Goal: Transaction & Acquisition: Purchase product/service

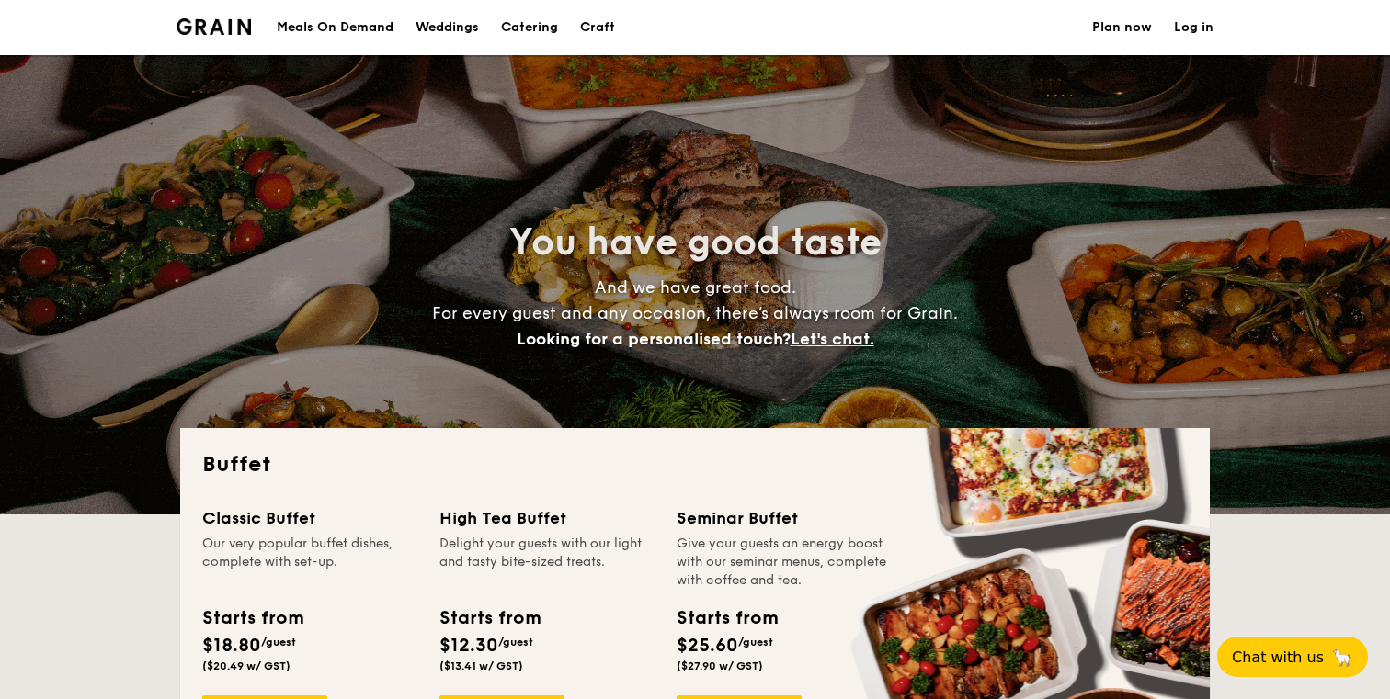
select select
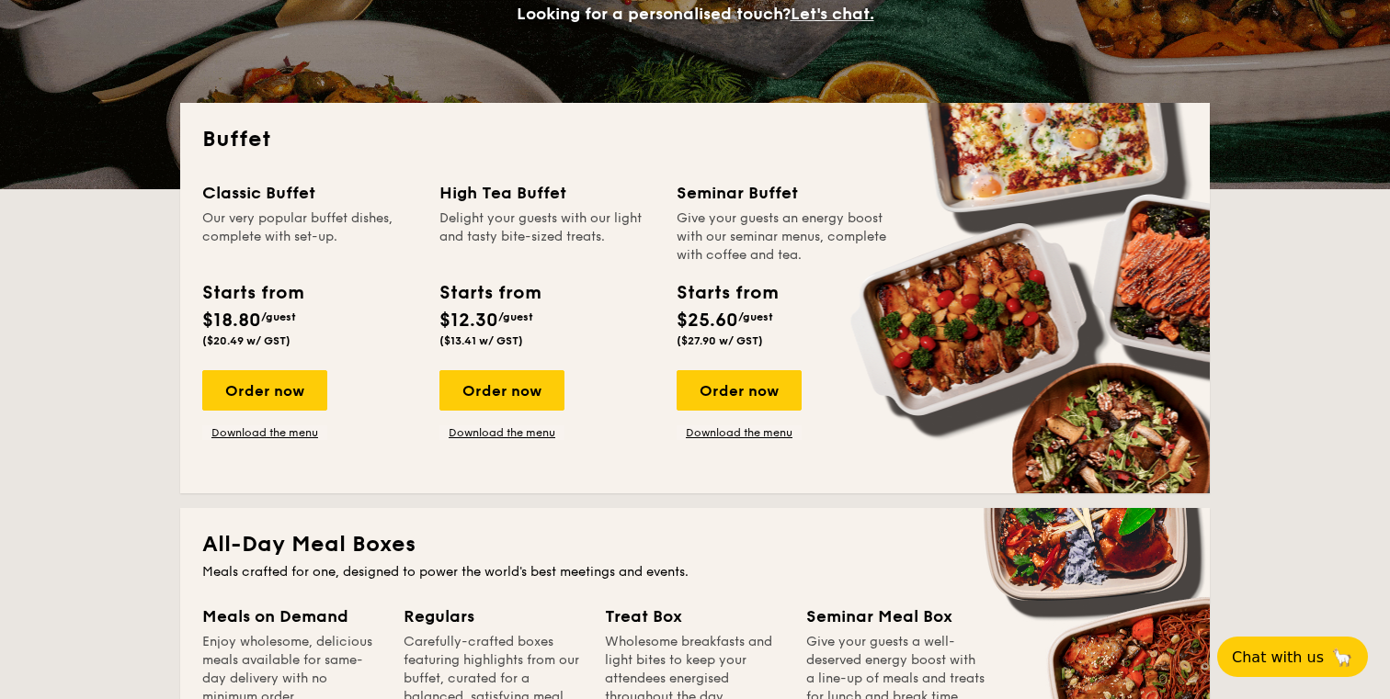
scroll to position [324, 0]
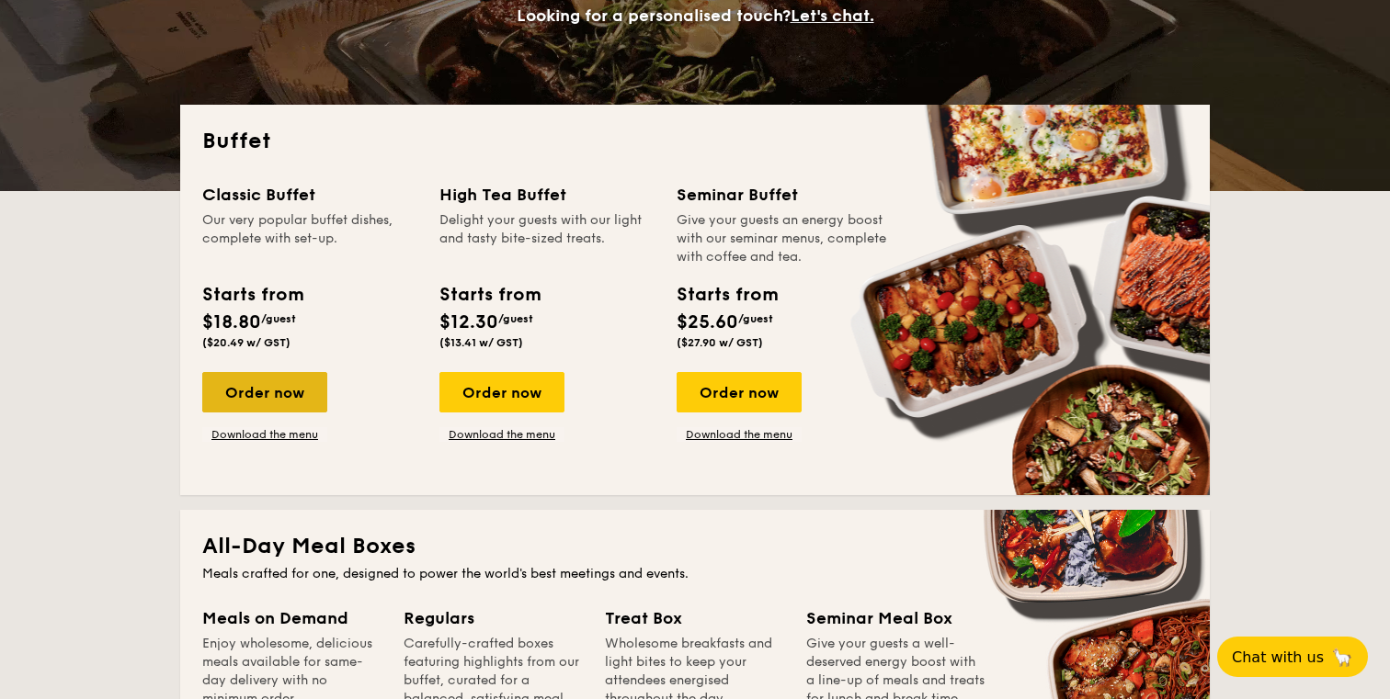
click at [275, 406] on div "Order now" at bounding box center [264, 392] width 125 height 40
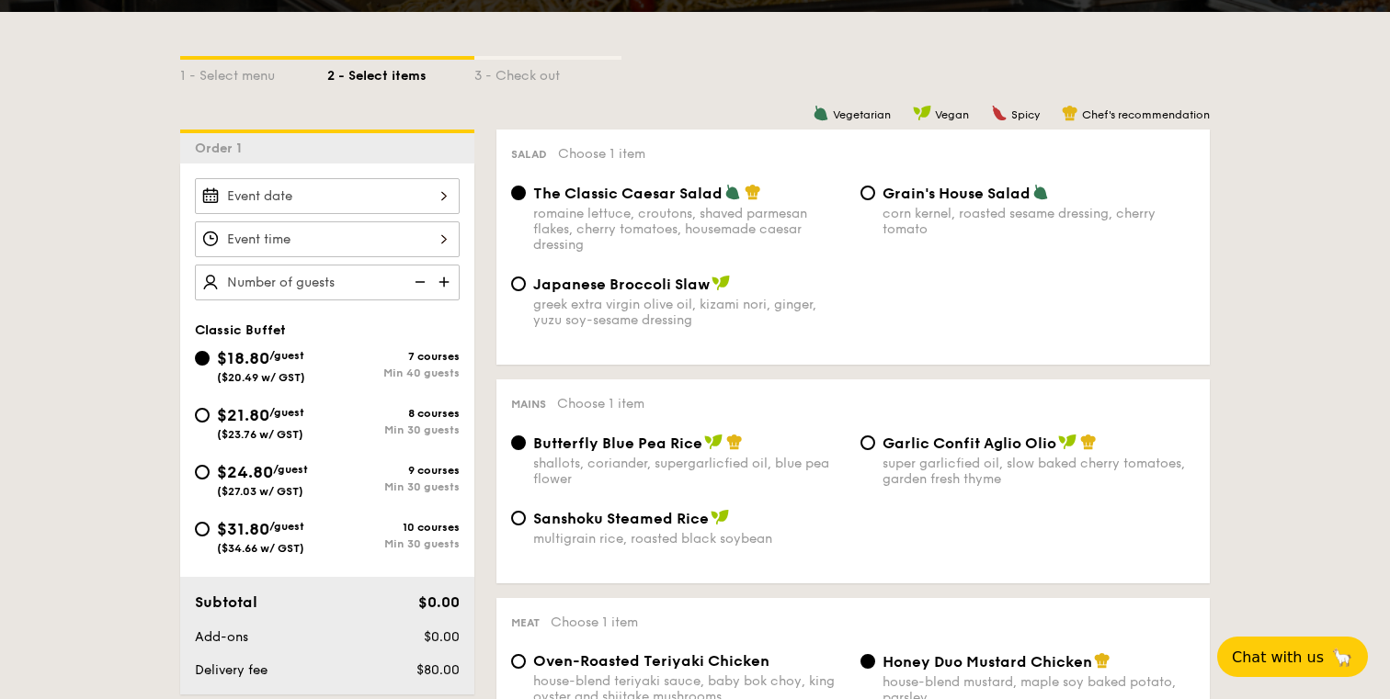
scroll to position [397, 0]
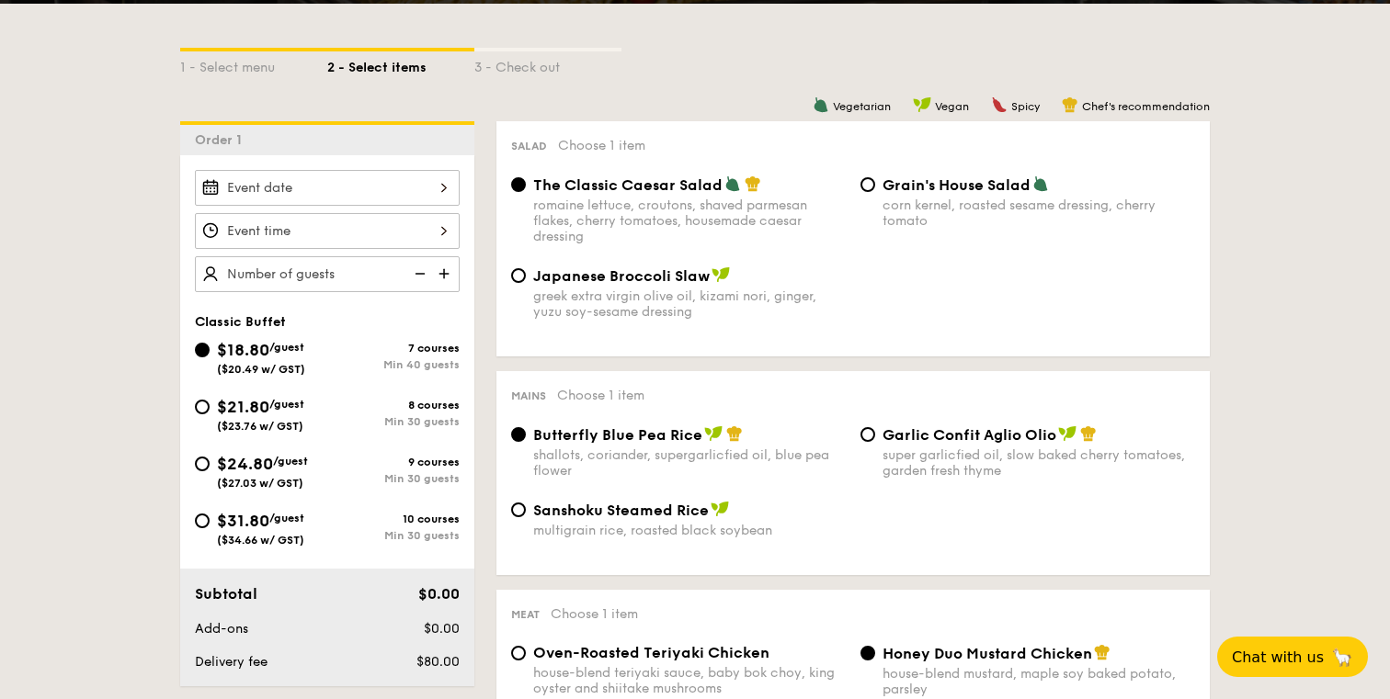
click at [448, 276] on img at bounding box center [446, 273] width 28 height 35
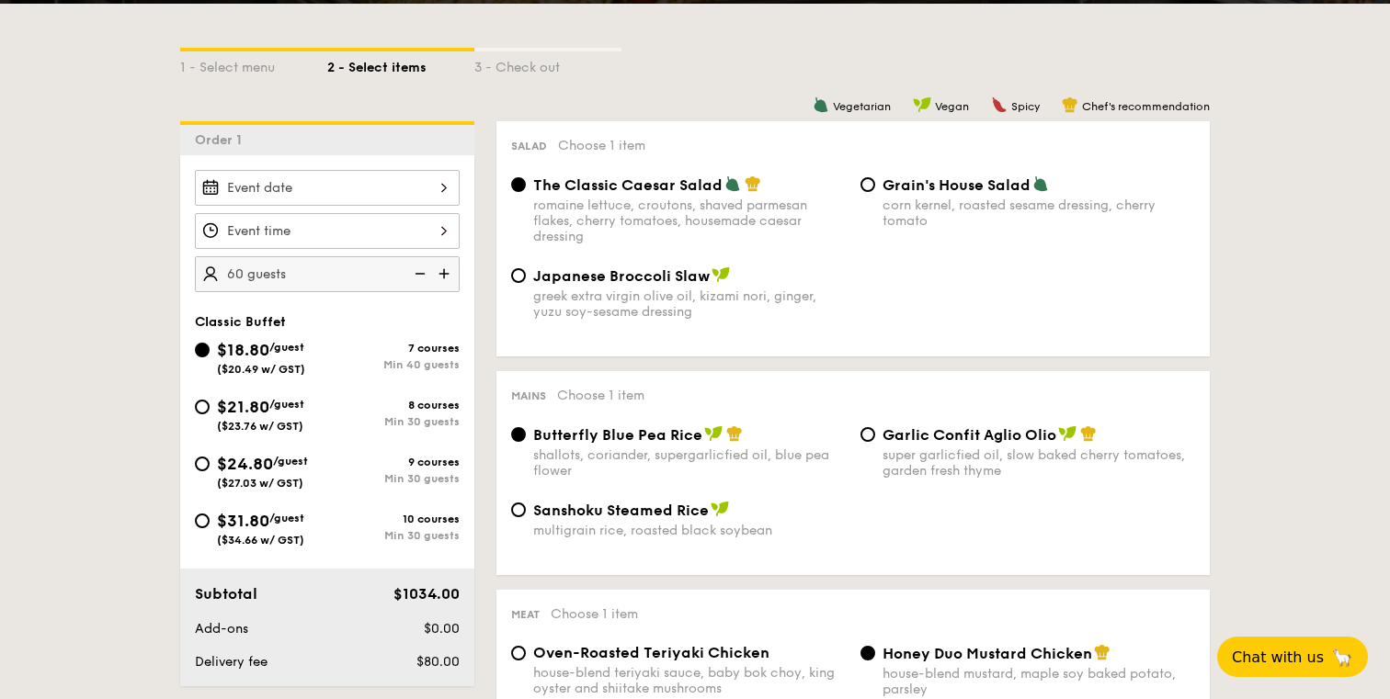
click at [448, 276] on img at bounding box center [446, 273] width 28 height 35
type input "80 guests"
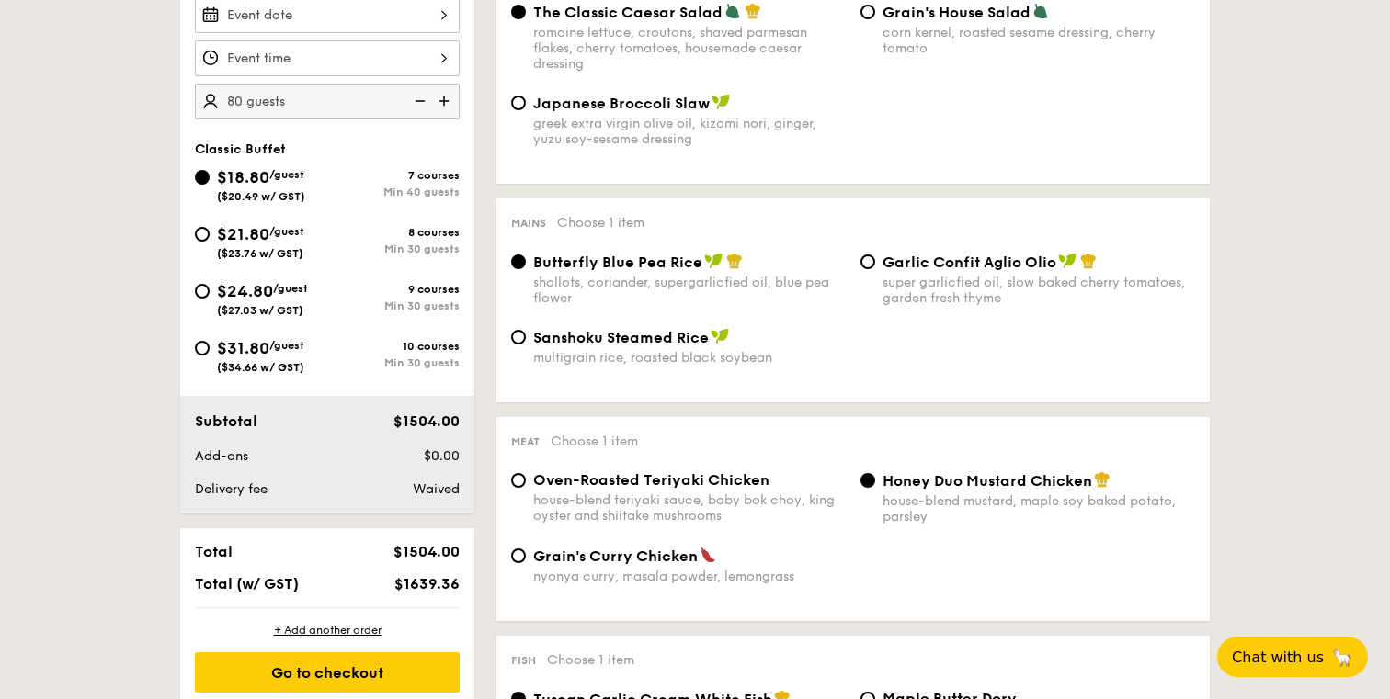
scroll to position [603, 0]
